Goal: Information Seeking & Learning: Learn about a topic

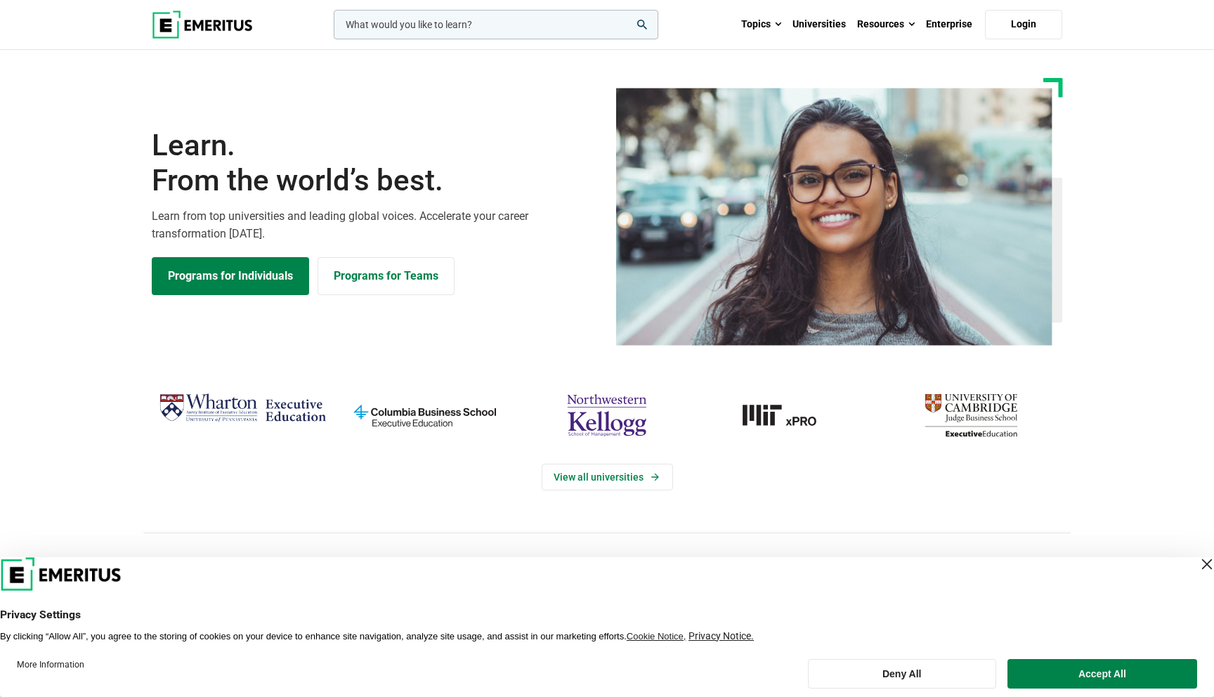
click at [416, 21] on input "woocommerce-product-search-field-0" at bounding box center [496, 25] width 325 height 30
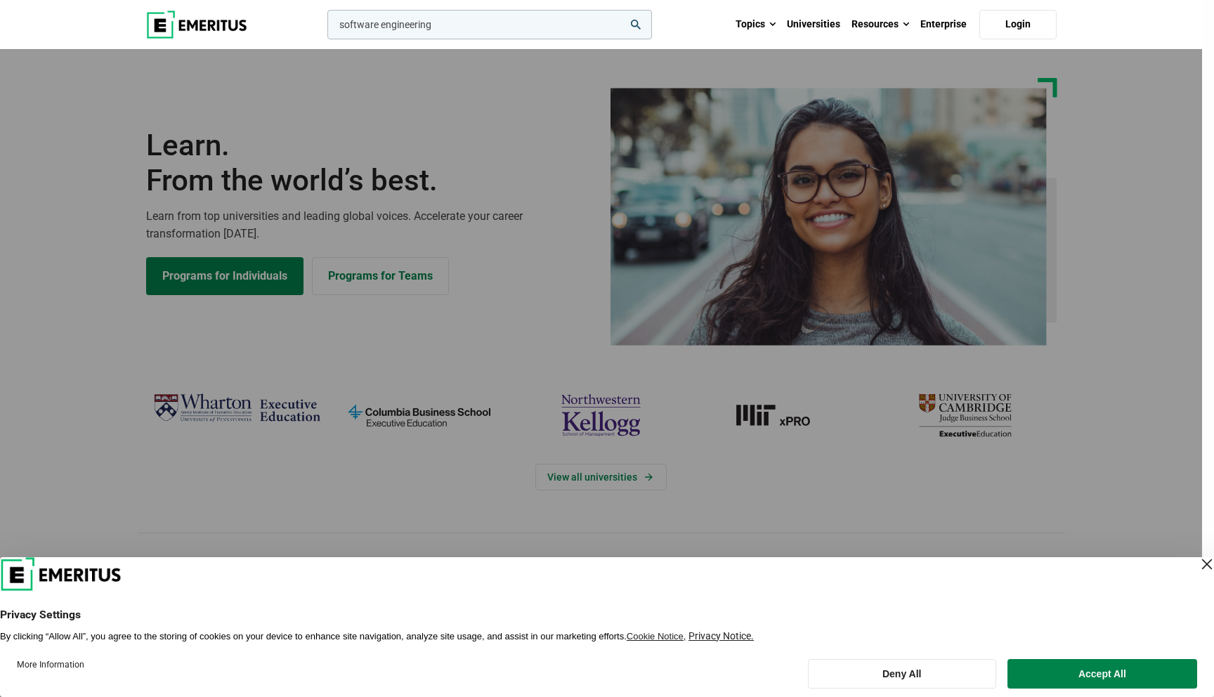
type input "software engineering"
click at [325, 28] on button "search" at bounding box center [325, 28] width 0 height 0
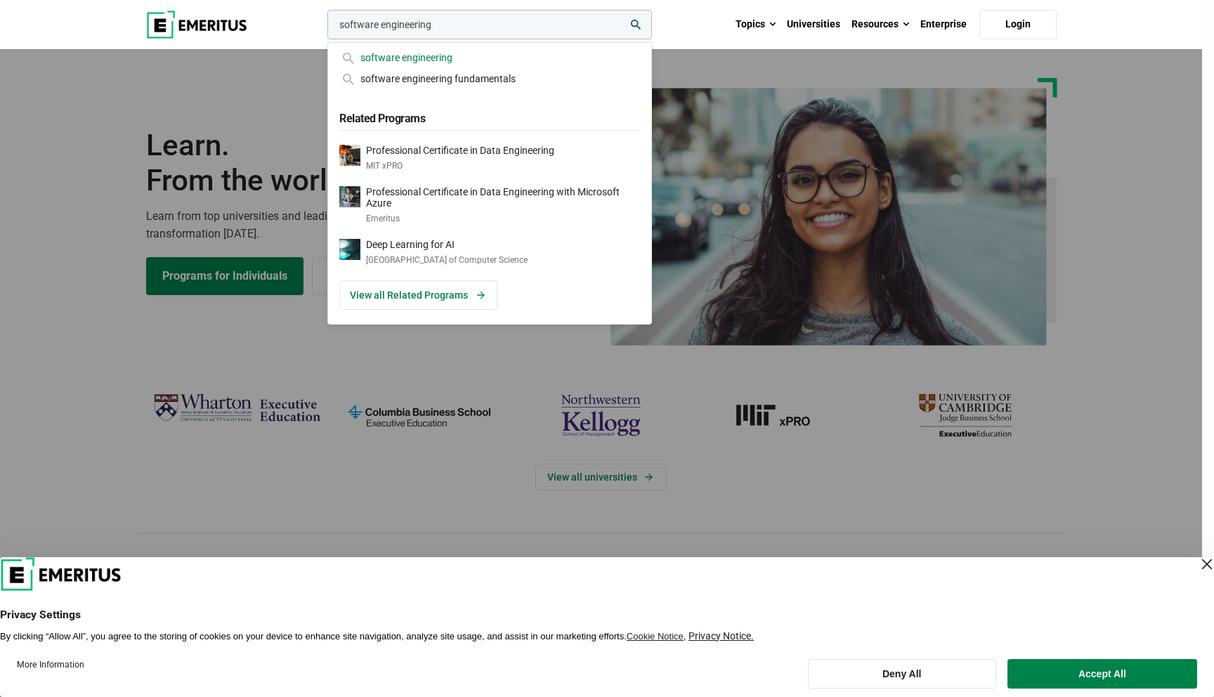
click at [408, 58] on div "software engineering" at bounding box center [489, 57] width 301 height 15
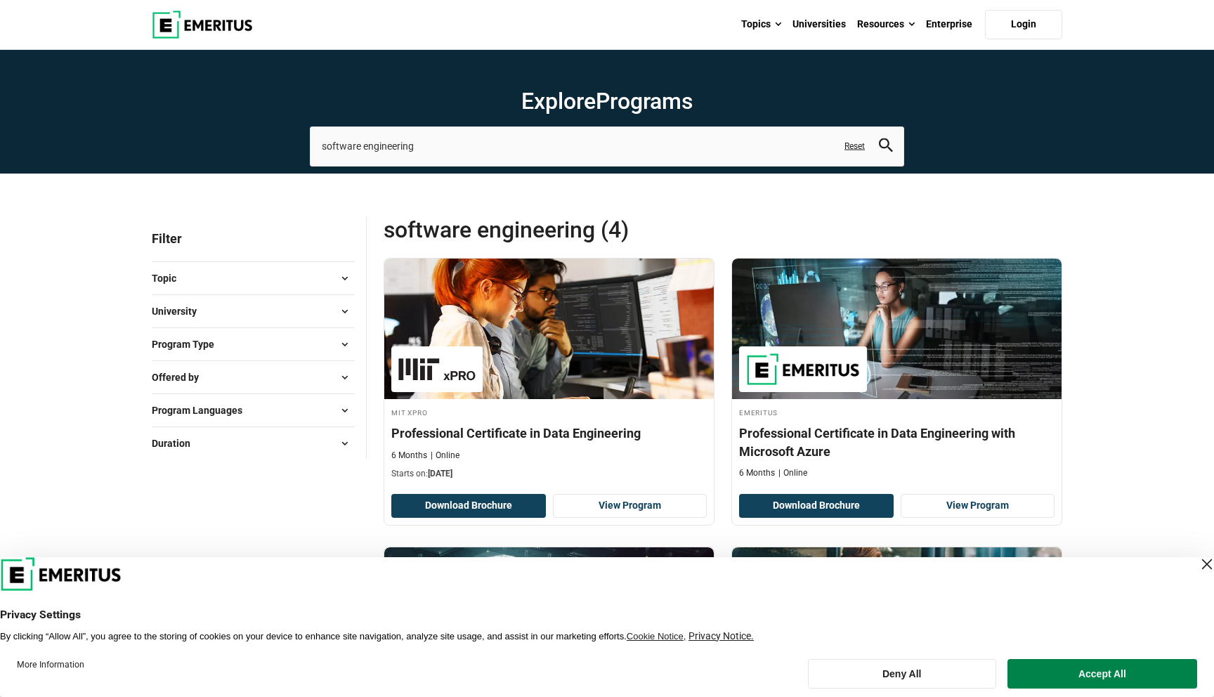
click at [1197, 566] on div "Close Layer" at bounding box center [1207, 564] width 20 height 20
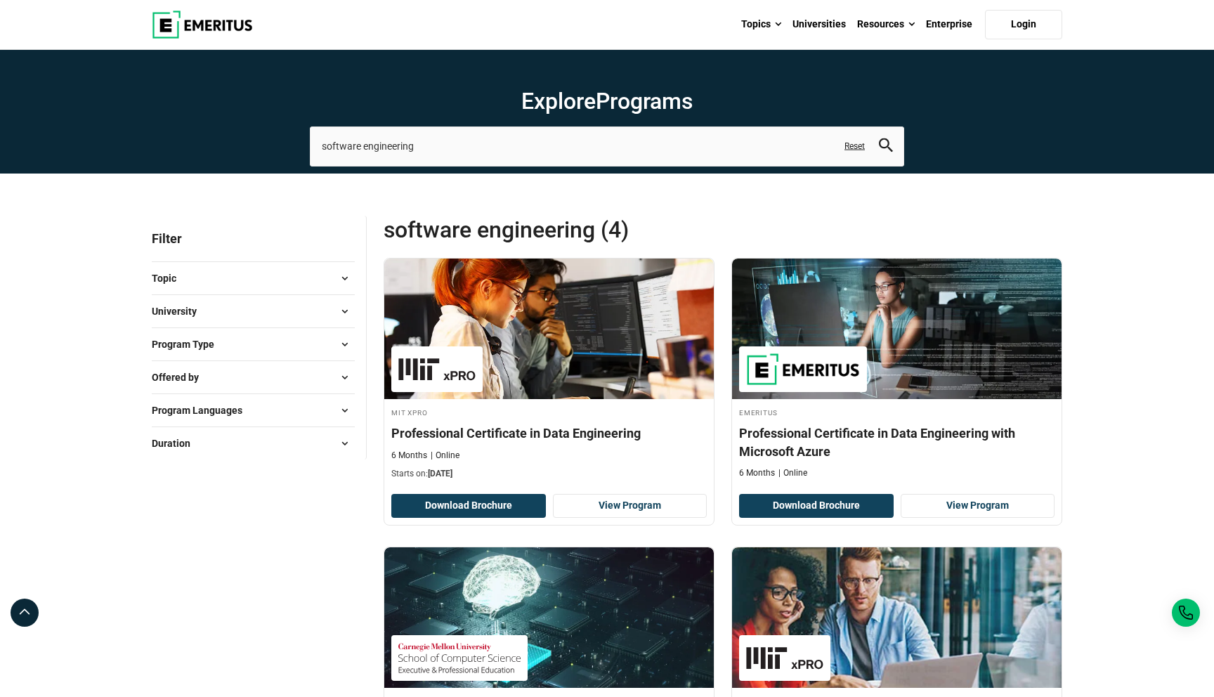
click at [260, 302] on button "University" at bounding box center [253, 311] width 203 height 21
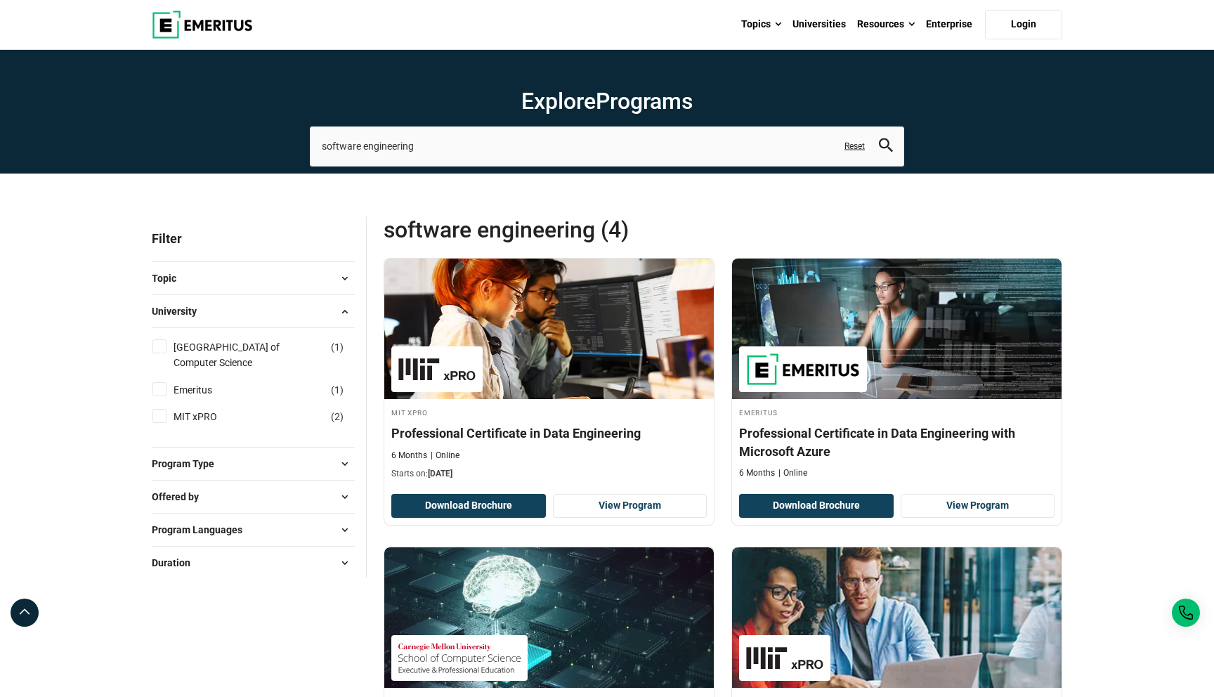
click at [260, 303] on button "University" at bounding box center [253, 311] width 203 height 21
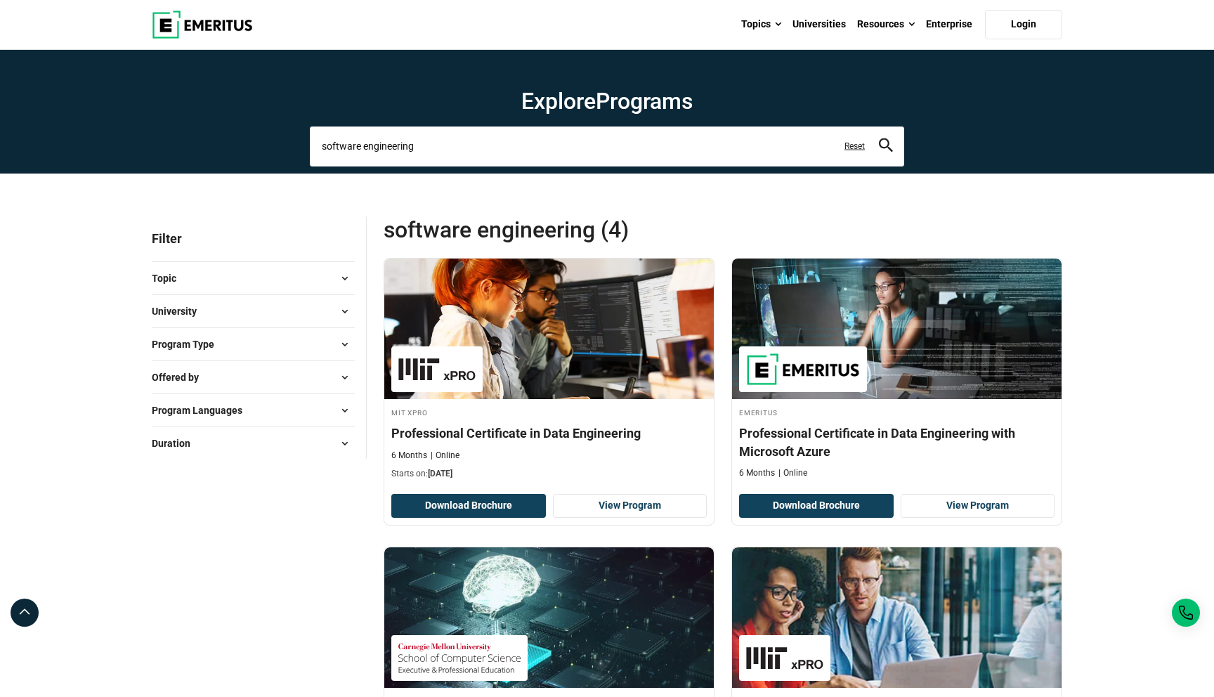
click at [442, 140] on input "software engineering" at bounding box center [607, 145] width 594 height 39
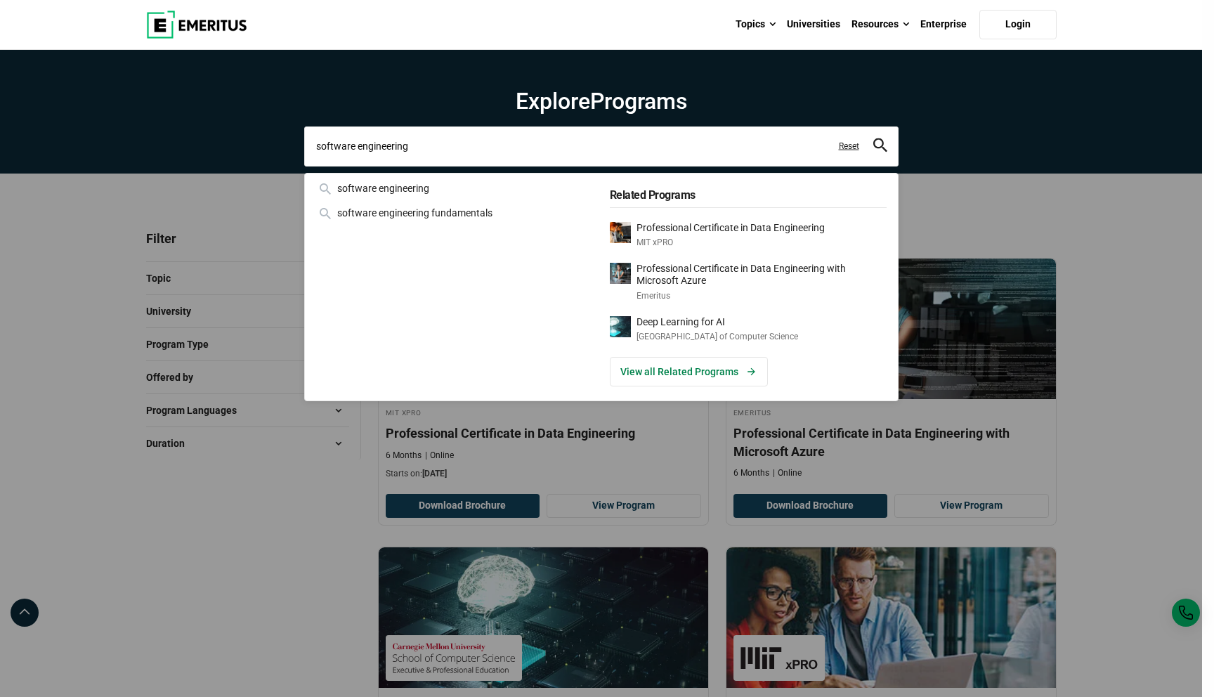
drag, startPoint x: 450, startPoint y: 145, endPoint x: 285, endPoint y: 138, distance: 164.5
click at [304, 138] on div "software engineering software engineering software engineering fundamentals Rel…" at bounding box center [601, 145] width 594 height 39
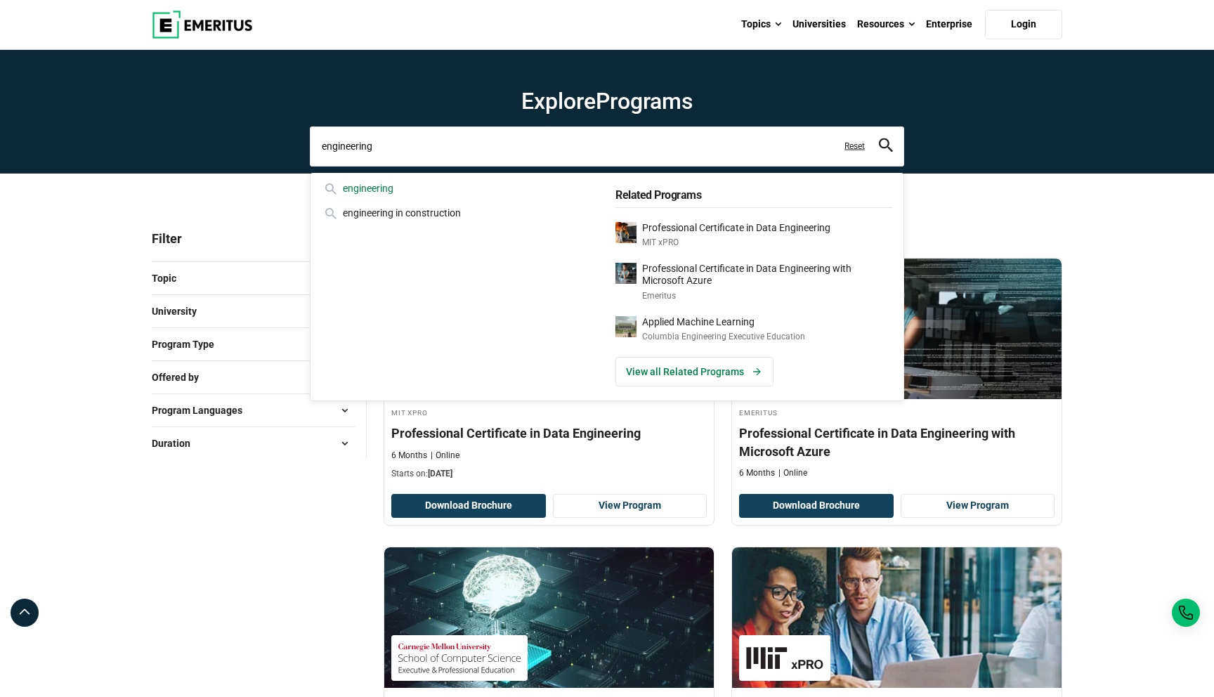
type input "engineering"
click at [395, 184] on div "engineering" at bounding box center [460, 188] width 277 height 15
